Goal: Check status: Check status

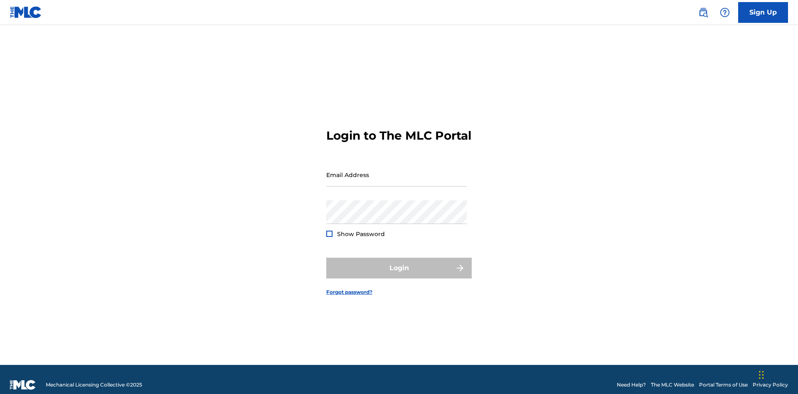
scroll to position [11, 0]
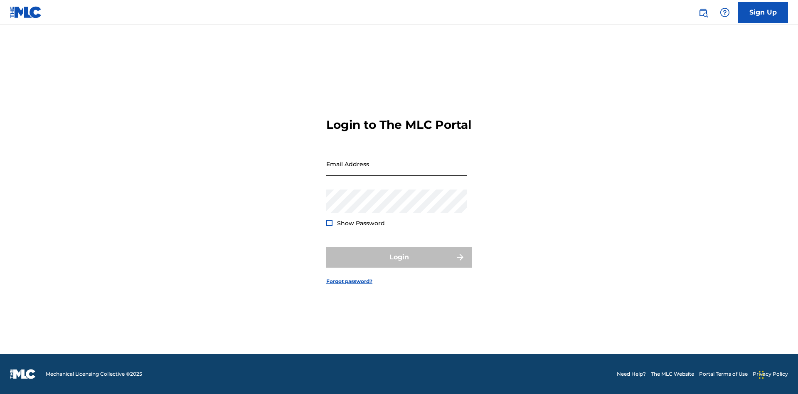
click at [397, 171] on input "Email Address" at bounding box center [396, 164] width 140 height 24
type input "[EMAIL_ADDRESS][DOMAIN_NAME]"
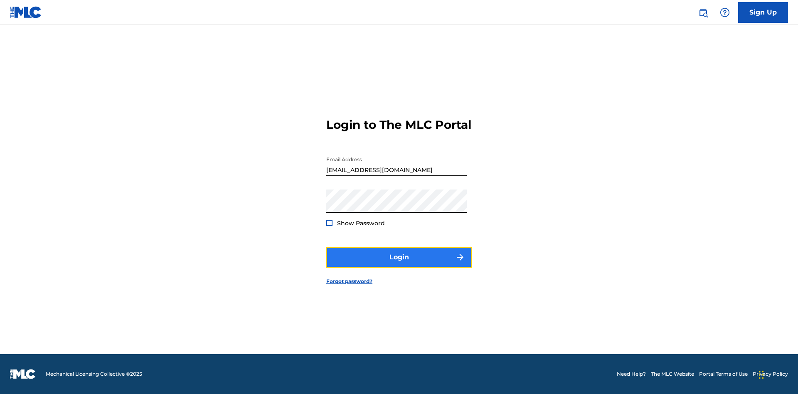
click at [399, 264] on button "Login" at bounding box center [398, 257] width 145 height 21
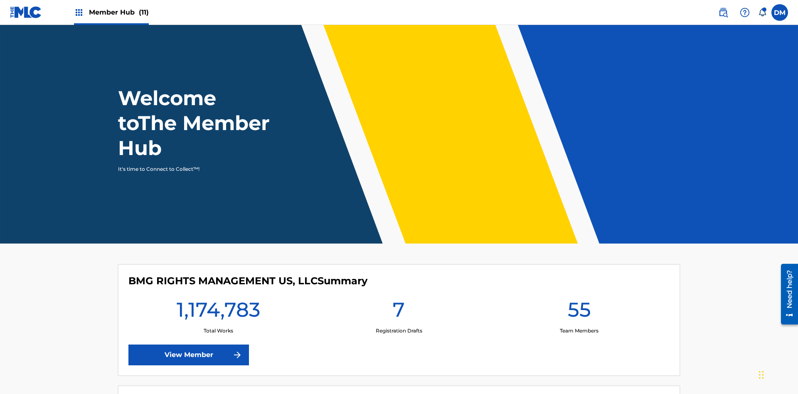
click at [111, 12] on span "Member Hub (11)" at bounding box center [119, 12] width 60 height 10
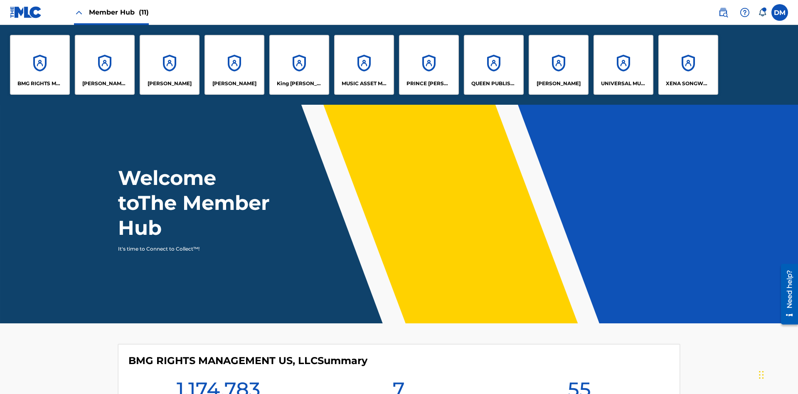
scroll to position [30, 0]
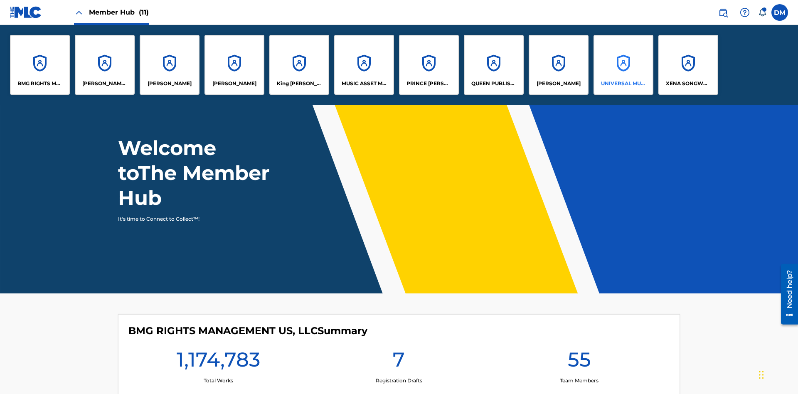
click at [623, 84] on p "UNIVERSAL MUSIC PUB GROUP" at bounding box center [623, 83] width 45 height 7
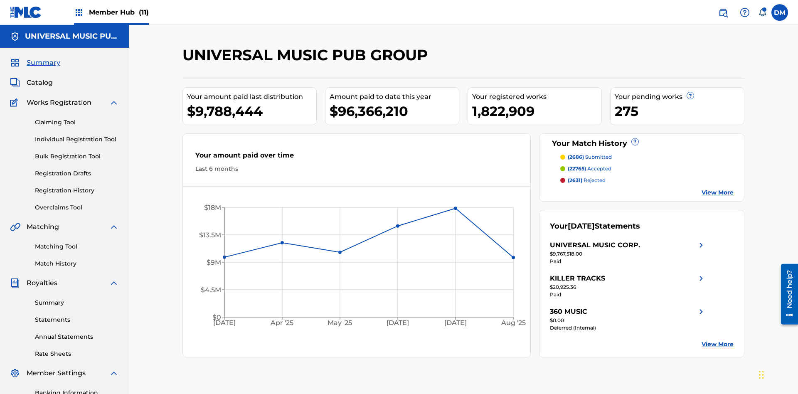
scroll to position [121, 0]
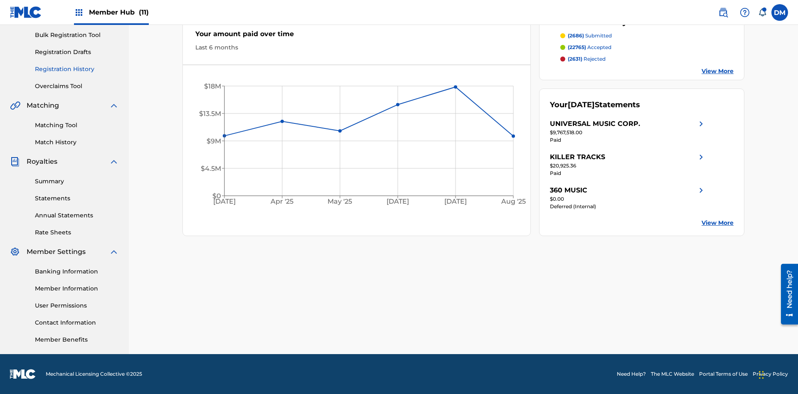
click at [77, 69] on link "Registration History" at bounding box center [77, 69] width 84 height 9
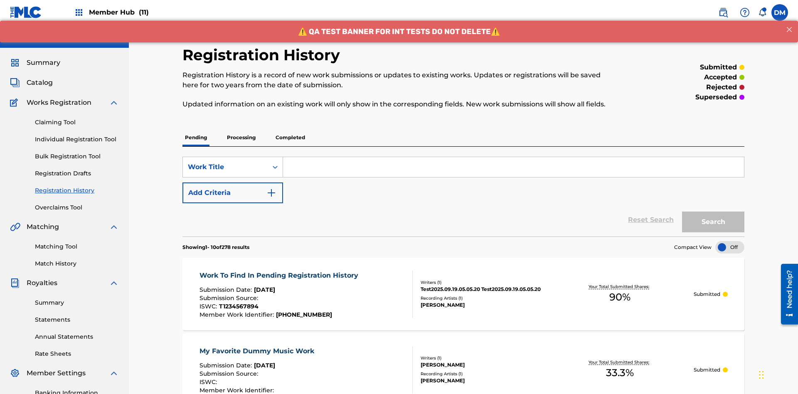
scroll to position [191, 0]
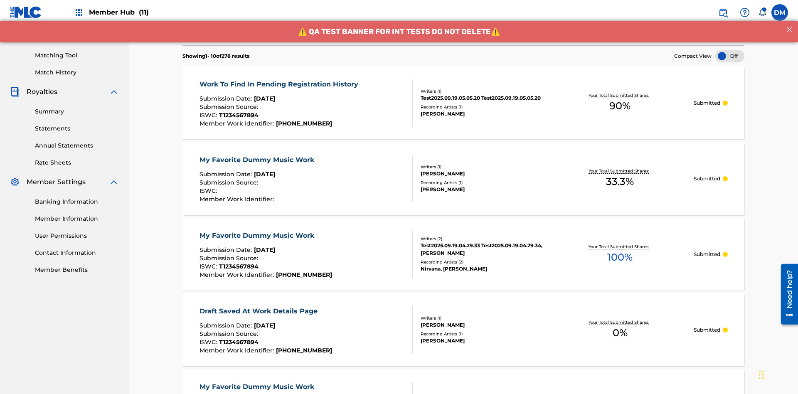
click at [730, 56] on div at bounding box center [729, 56] width 29 height 12
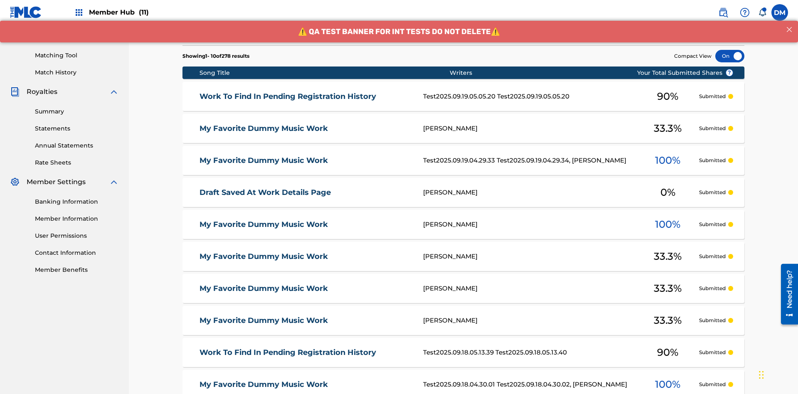
click at [730, 56] on div at bounding box center [729, 56] width 29 height 12
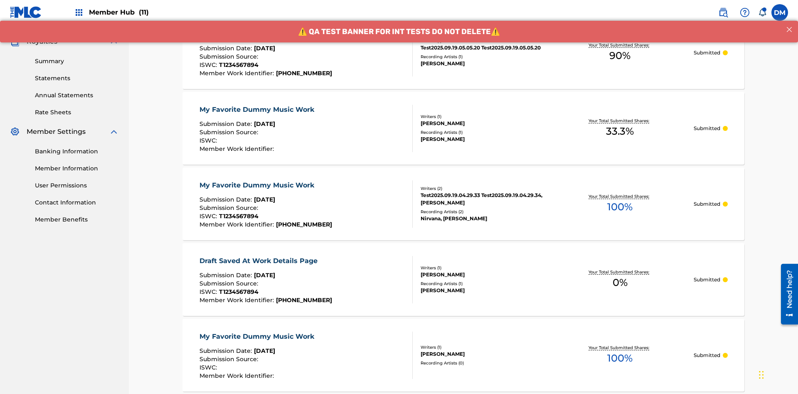
scroll to position [79, 0]
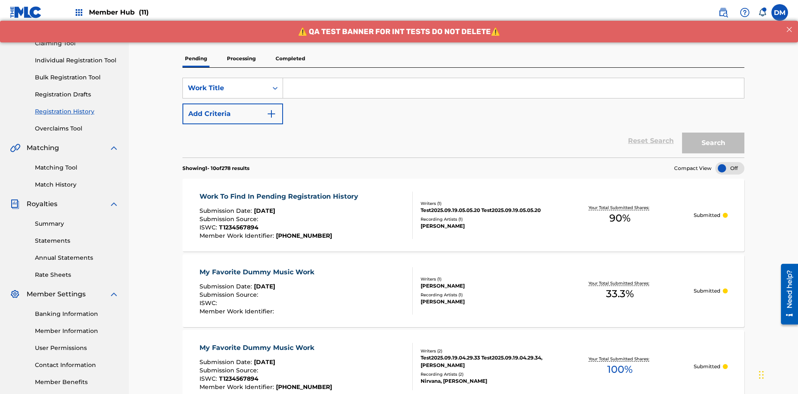
click at [241, 59] on p "Processing" at bounding box center [241, 58] width 34 height 17
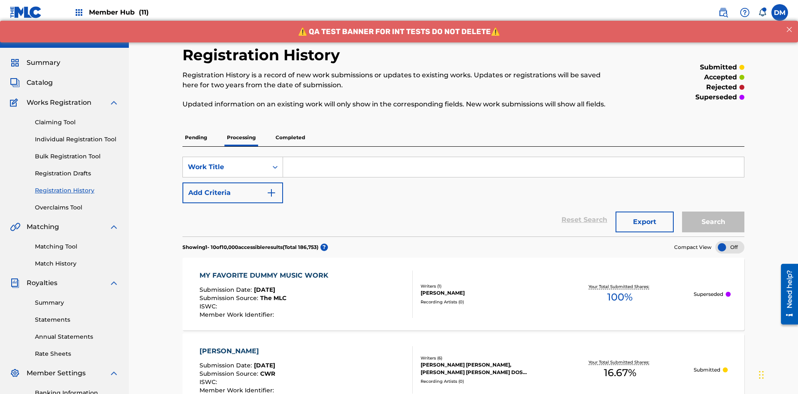
scroll to position [191, 0]
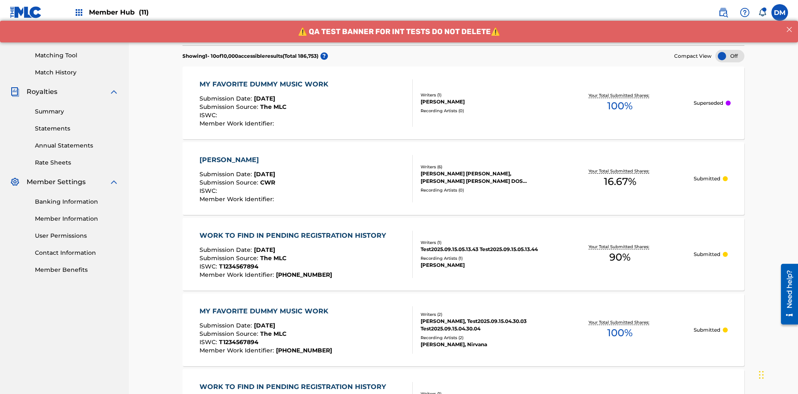
click at [730, 56] on div at bounding box center [729, 56] width 29 height 12
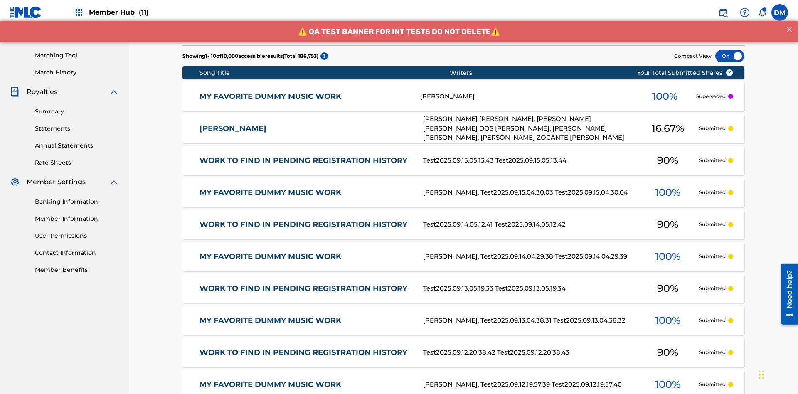
click at [730, 56] on div at bounding box center [729, 56] width 29 height 12
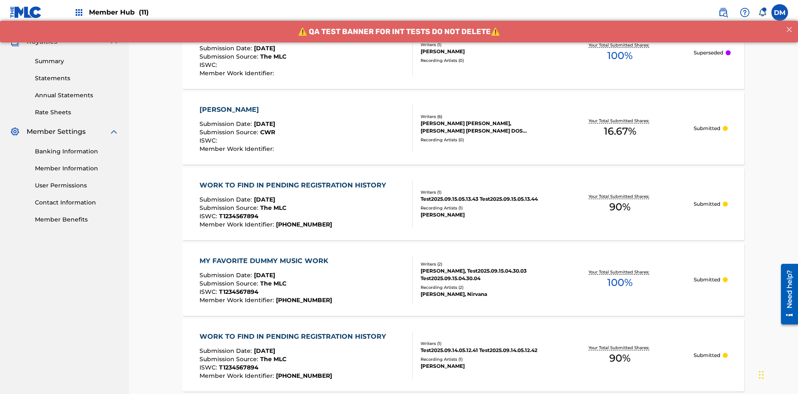
scroll to position [79, 0]
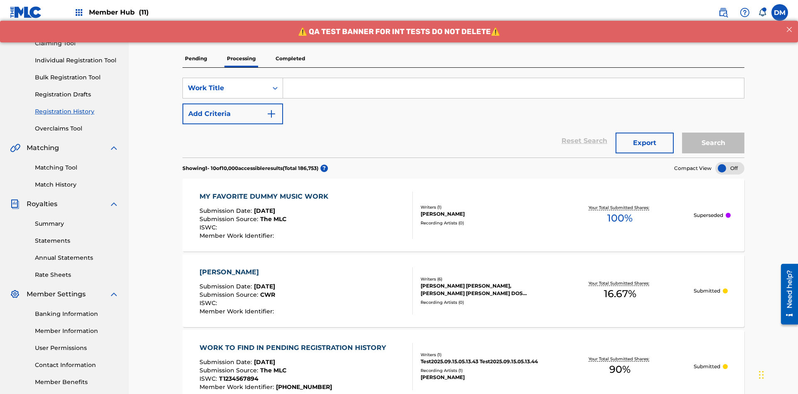
click at [290, 59] on p "Completed" at bounding box center [290, 58] width 34 height 17
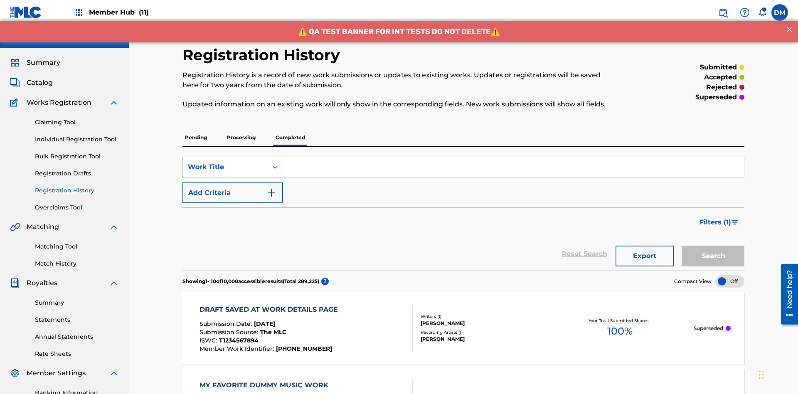
scroll to position [225, 0]
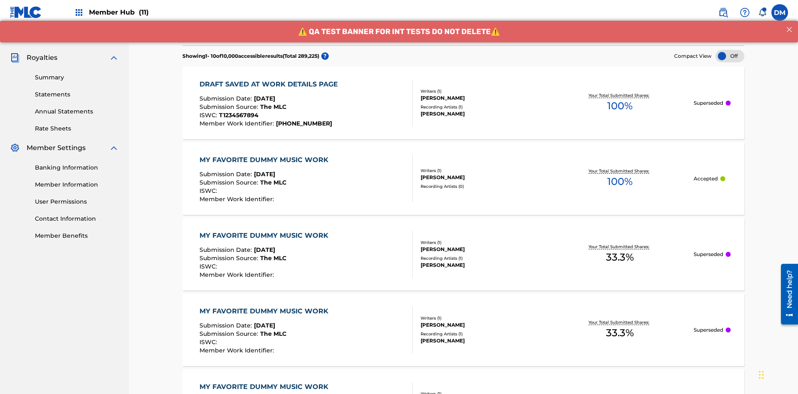
click at [730, 56] on div at bounding box center [729, 56] width 29 height 12
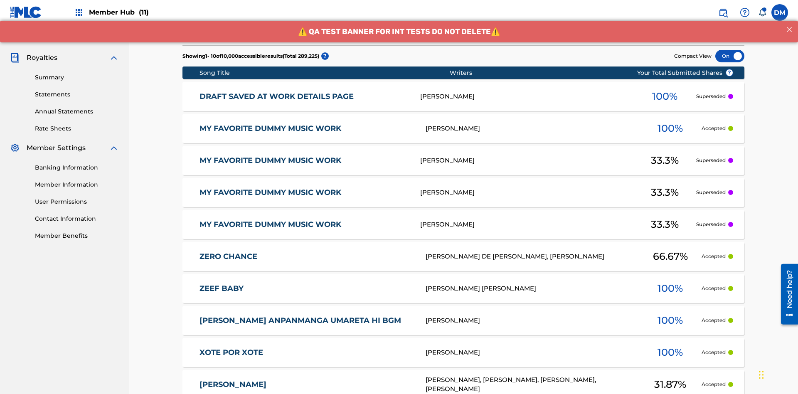
click at [730, 56] on div at bounding box center [729, 56] width 29 height 12
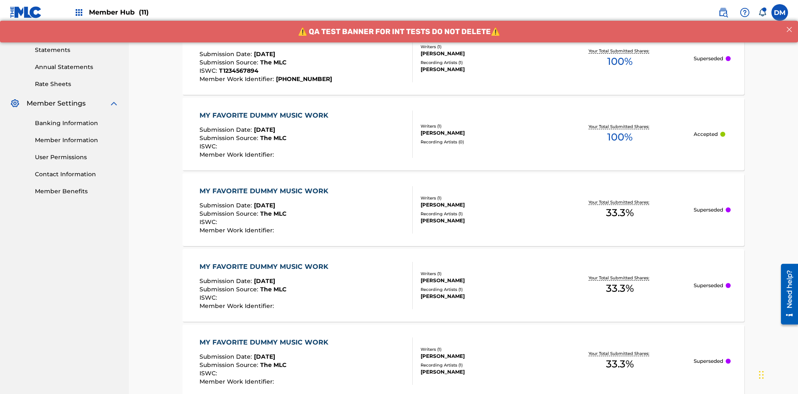
scroll to position [274, 0]
